Goal: Transaction & Acquisition: Purchase product/service

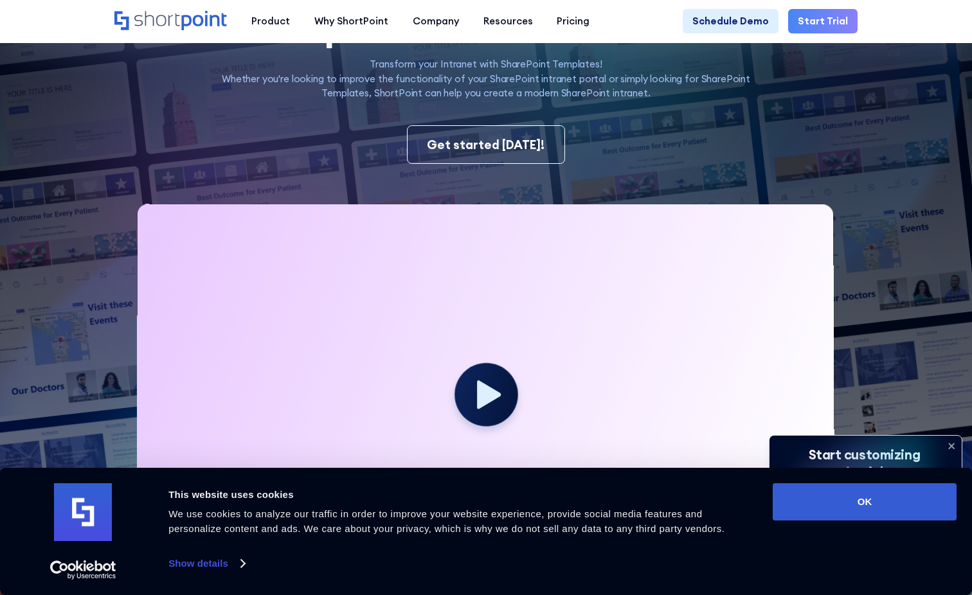
scroll to position [193, 0]
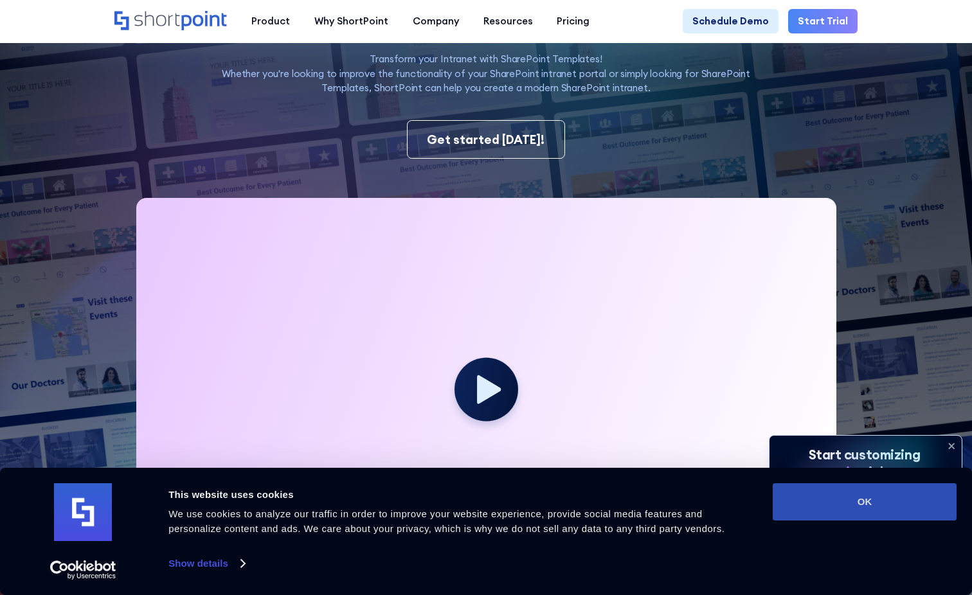
click at [885, 506] on button "OK" at bounding box center [865, 501] width 184 height 37
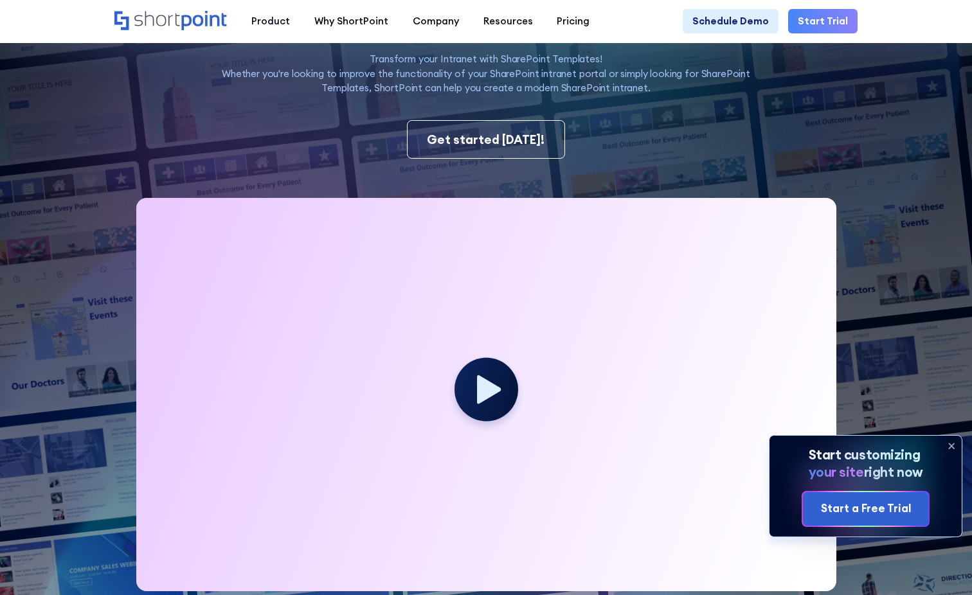
scroll to position [0, 0]
click at [954, 442] on icon at bounding box center [951, 446] width 21 height 21
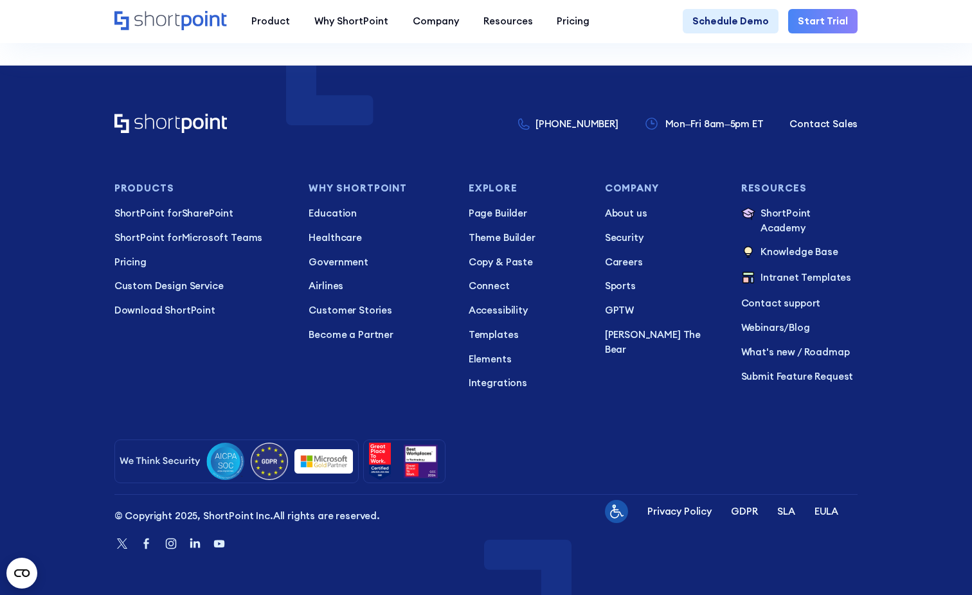
scroll to position [9845, 0]
click at [127, 259] on p "Pricing" at bounding box center [201, 262] width 175 height 15
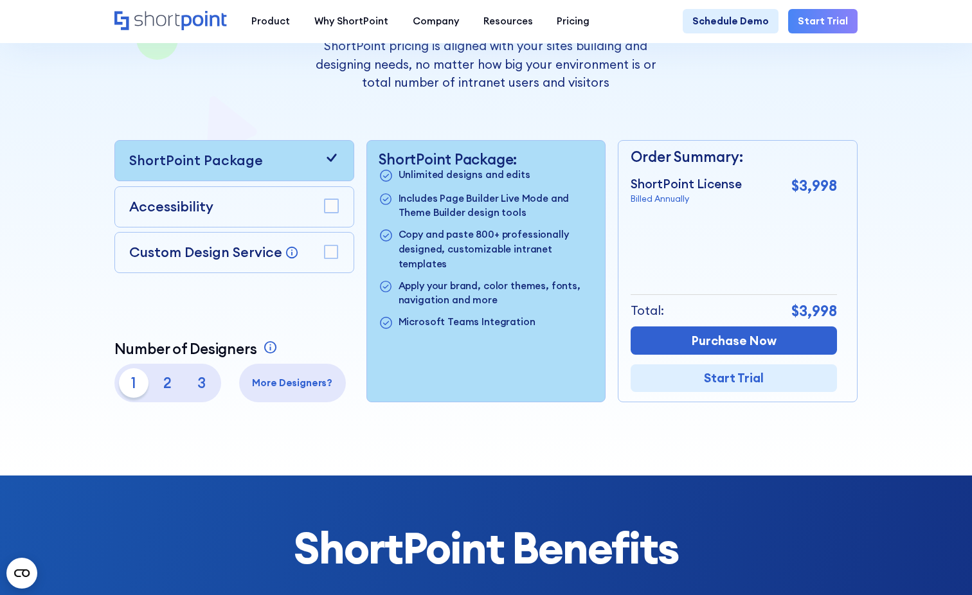
scroll to position [257, 0]
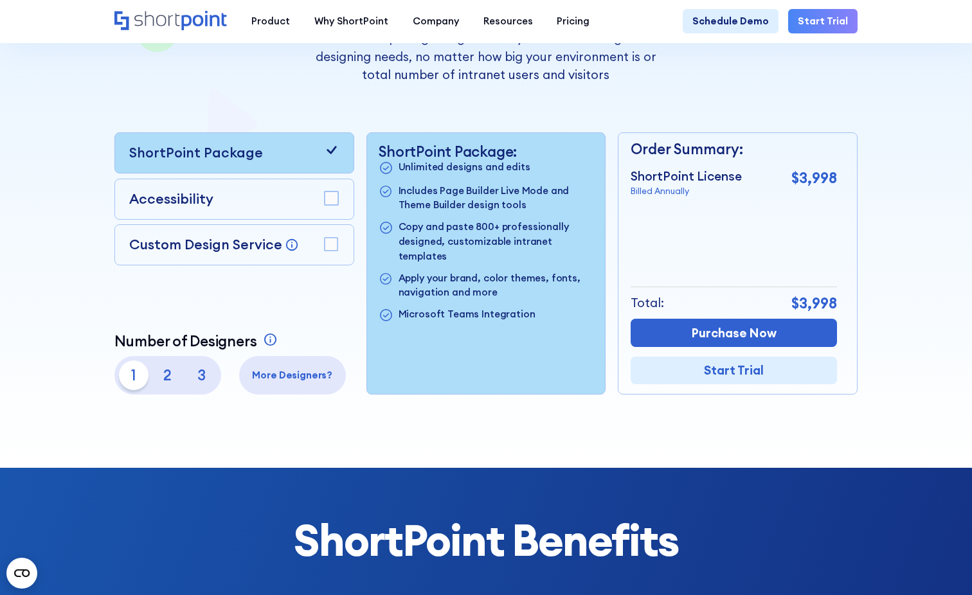
click at [199, 381] on p "3" at bounding box center [201, 375] width 29 height 29
click at [126, 379] on p "1" at bounding box center [133, 375] width 29 height 29
drag, startPoint x: 421, startPoint y: 172, endPoint x: 553, endPoint y: 206, distance: 136.1
click at [553, 206] on ul "Unlimited designs and edits Includes Page Builder Live Mode and Theme Builder d…" at bounding box center [486, 241] width 214 height 163
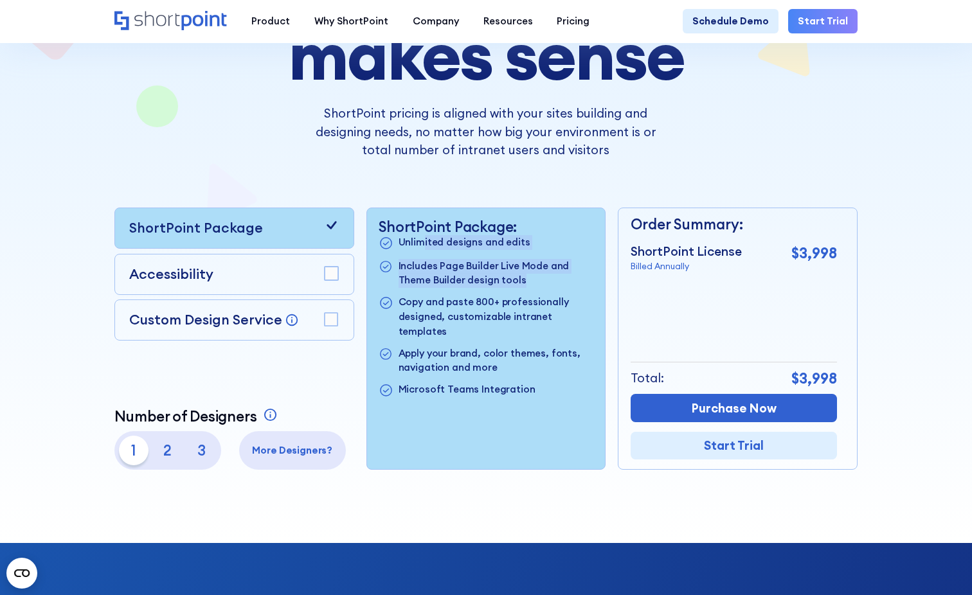
scroll to position [129, 0]
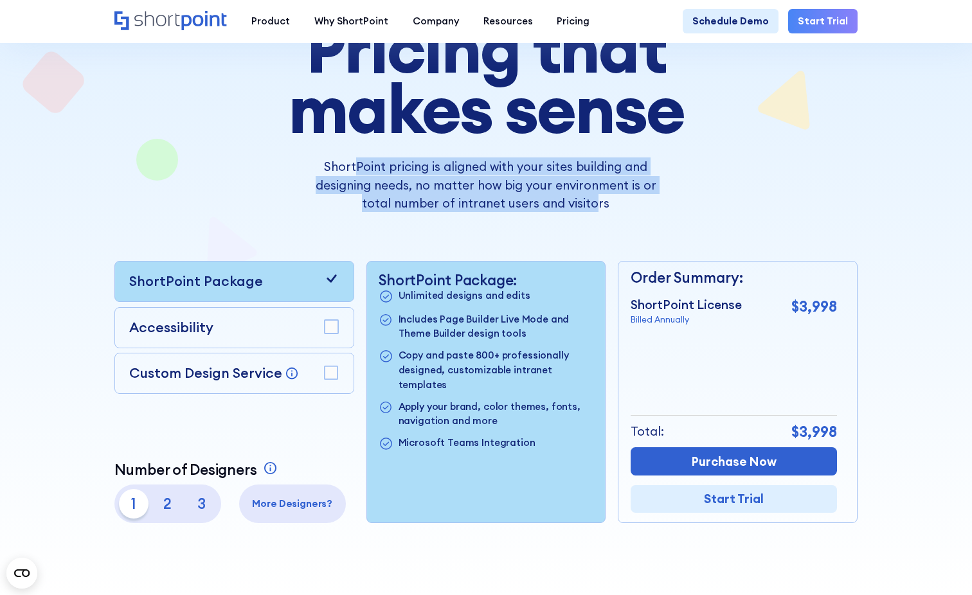
drag, startPoint x: 355, startPoint y: 171, endPoint x: 578, endPoint y: 199, distance: 225.4
click at [578, 199] on p "ShortPoint pricing is aligned with your sites building and designing needs, no …" at bounding box center [485, 184] width 364 height 55
